Goal: Task Accomplishment & Management: Manage account settings

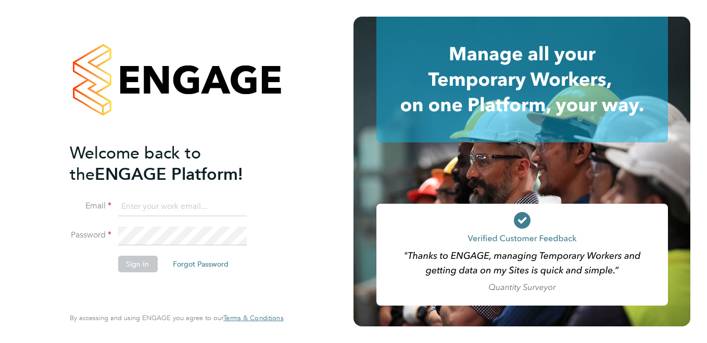
click at [175, 212] on input at bounding box center [182, 207] width 129 height 19
type input "mim2007@me.com"
click at [146, 270] on button "Sign In" at bounding box center [138, 264] width 40 height 17
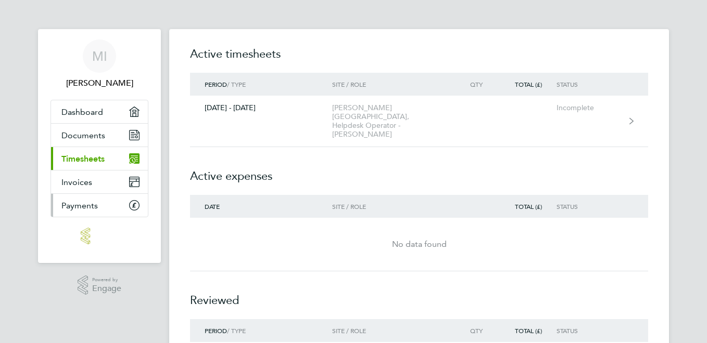
click at [88, 206] on span "Payments" at bounding box center [79, 206] width 36 height 10
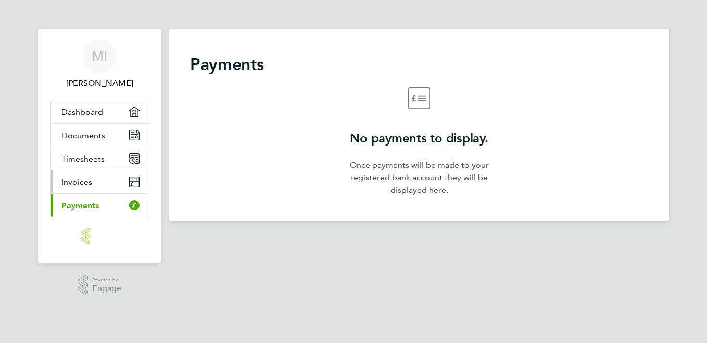
click at [71, 181] on span "Invoices" at bounding box center [76, 182] width 31 height 10
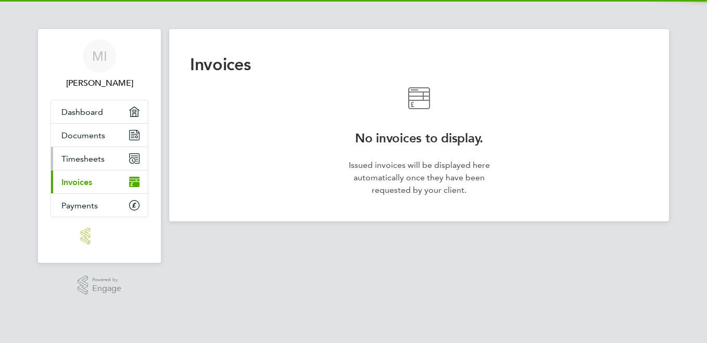
click at [74, 167] on link "Timesheets" at bounding box center [99, 158] width 97 height 23
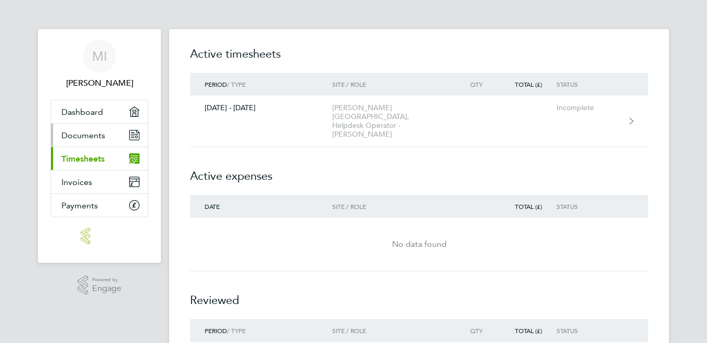
click at [80, 135] on span "Documents" at bounding box center [83, 136] width 44 height 10
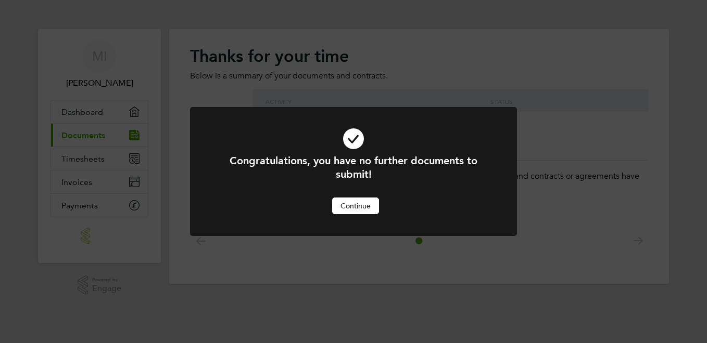
click at [367, 207] on button "Continue" at bounding box center [355, 206] width 47 height 17
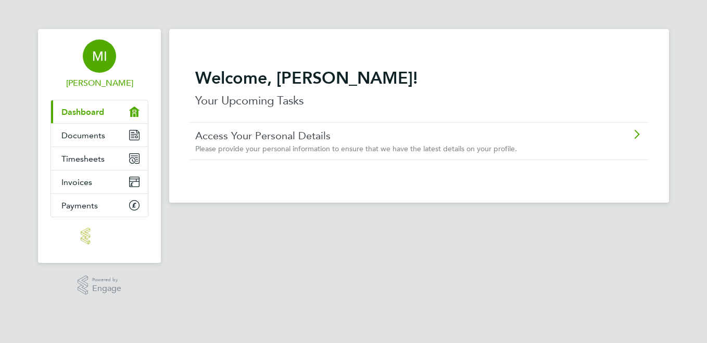
click at [98, 59] on span "MI" at bounding box center [99, 56] width 15 height 14
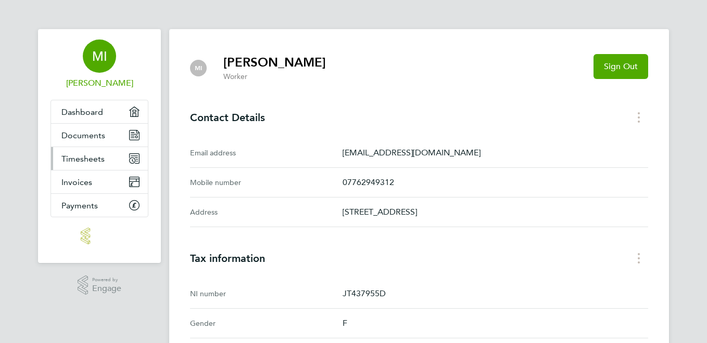
click at [78, 161] on span "Timesheets" at bounding box center [82, 159] width 43 height 10
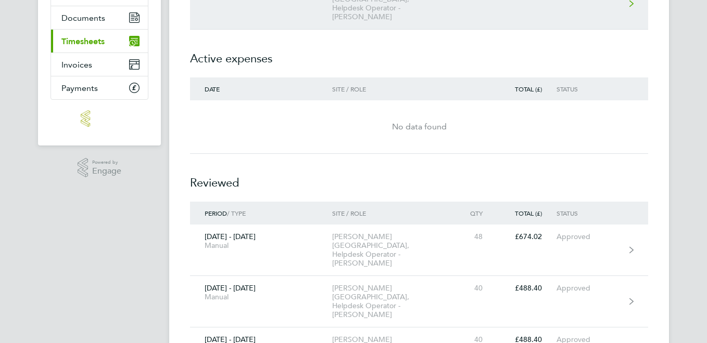
scroll to position [120, 0]
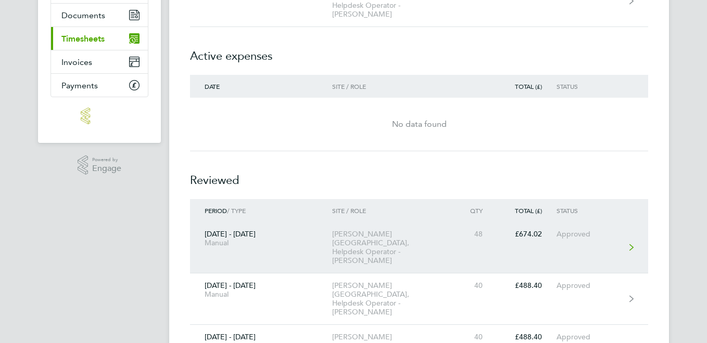
click at [581, 227] on link "25 - 31 Aug 2025 Manual Churchill Hospital, Helpdesk Operator - Churchill 48 £6…" at bounding box center [419, 248] width 458 height 52
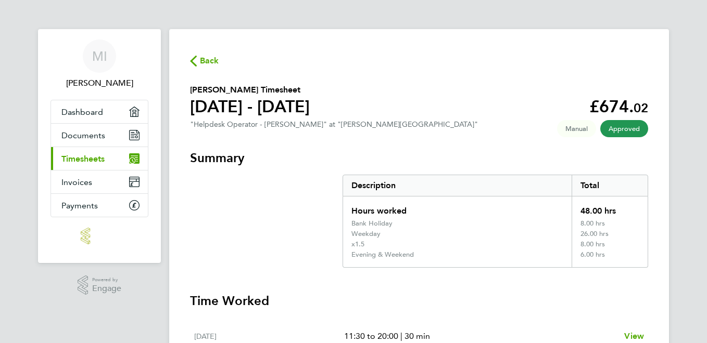
click at [200, 57] on span "Back" at bounding box center [209, 61] width 19 height 12
